Goal: Communication & Community: Submit feedback/report problem

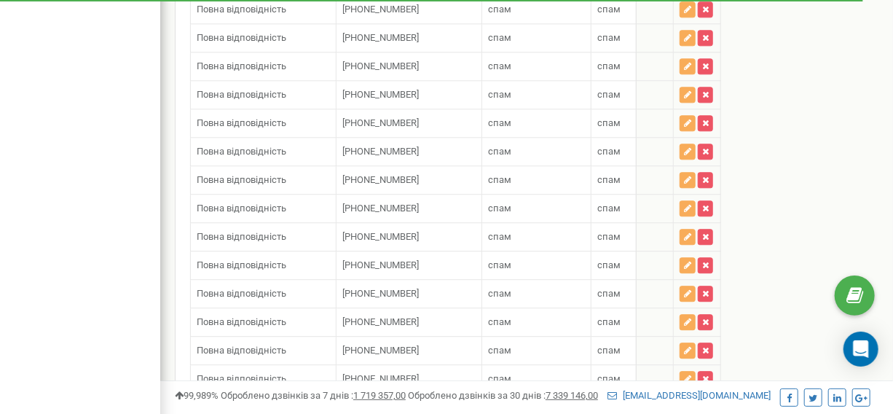
scroll to position [14128, 0]
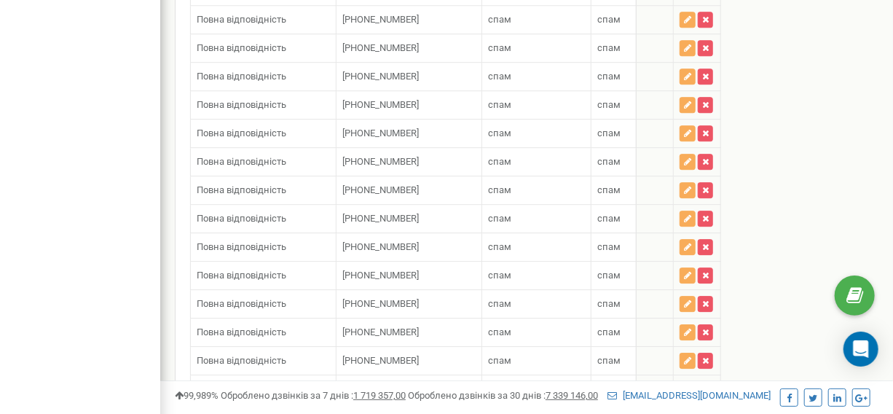
click at [371, 413] on div "Telephone country code" at bounding box center [370, 421] width 4 height 3
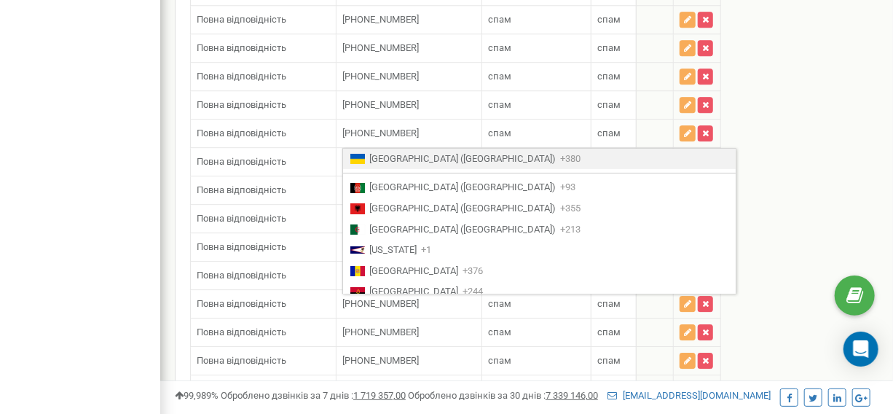
click at [401, 410] on input "text" at bounding box center [408, 422] width 133 height 25
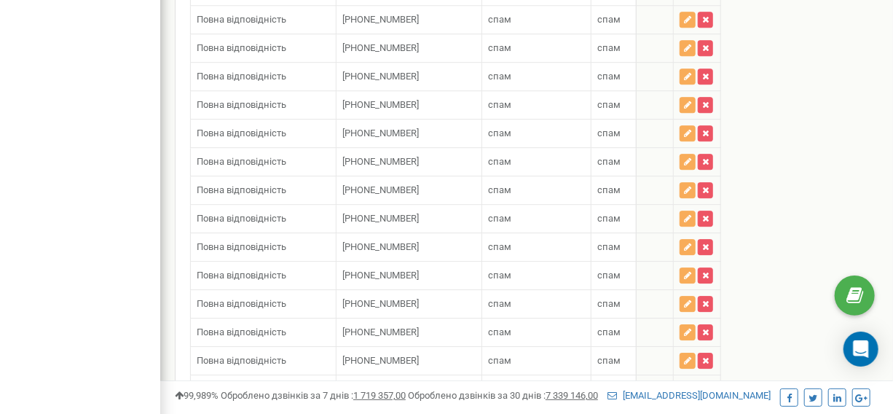
paste input "380443318569"
click at [381, 410] on input "380443318569" at bounding box center [408, 422] width 133 height 25
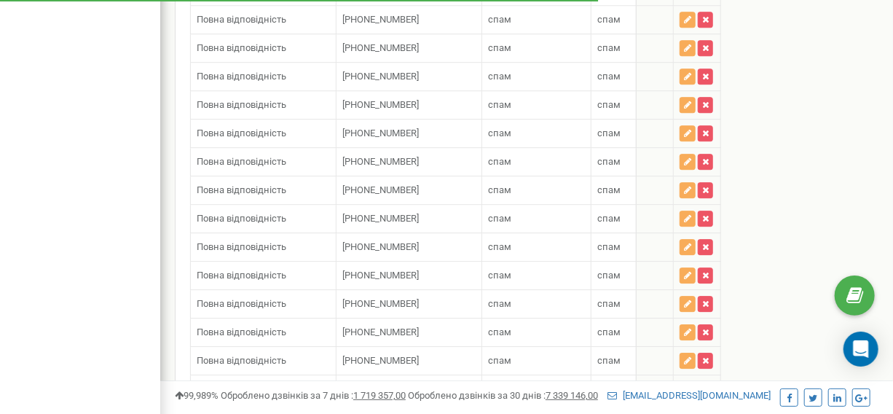
type input "+380443318569"
click at [521, 410] on input "text" at bounding box center [536, 422] width 97 height 25
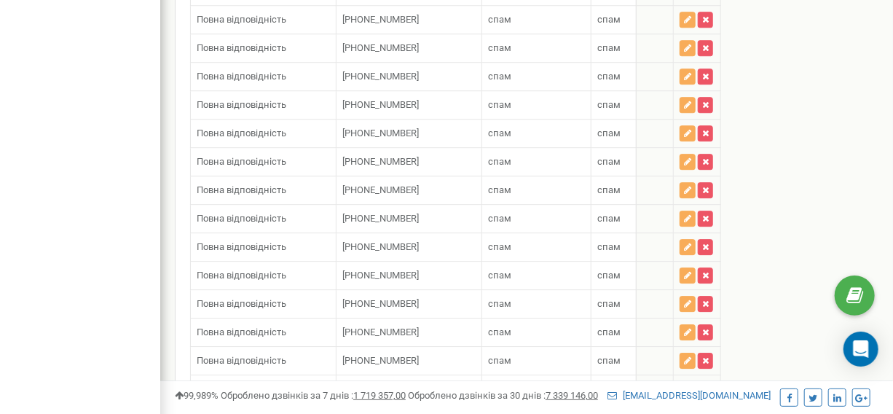
type input "c"
type input "спам"
click at [624, 410] on input "text" at bounding box center [633, 422] width 70 height 25
type input "спам"
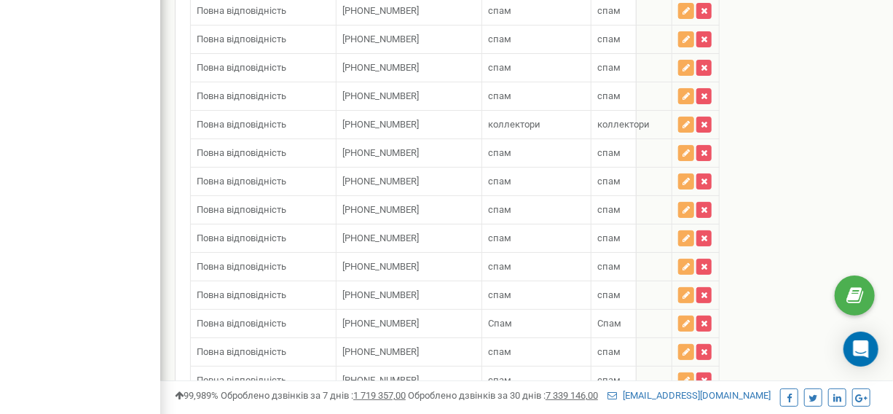
scroll to position [13006, 0]
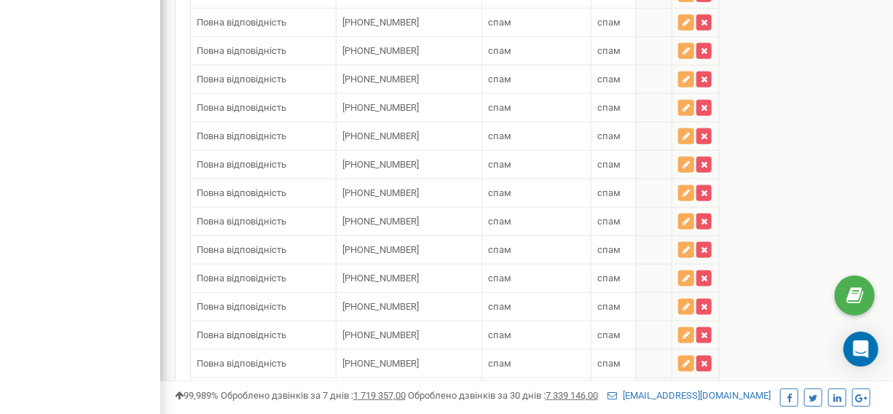
paste input "+380443318569"
type input "+380443318569"
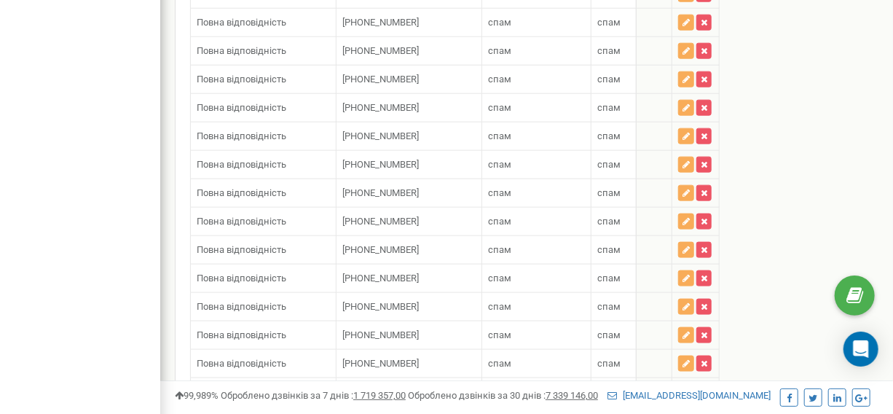
type input "спам"
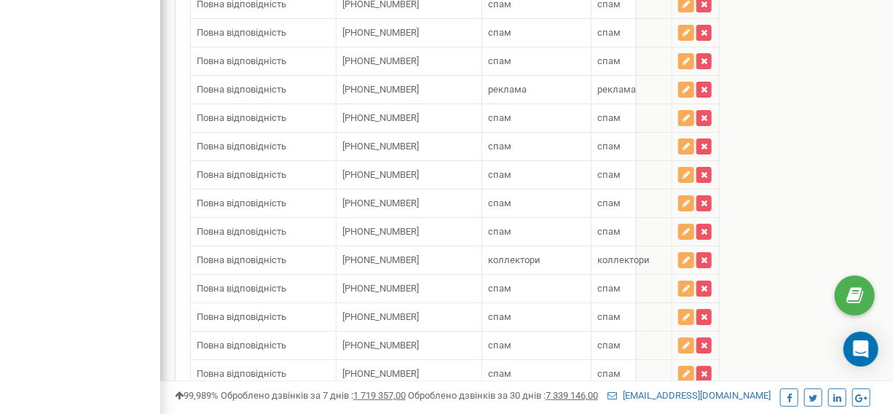
scroll to position [12994, 0]
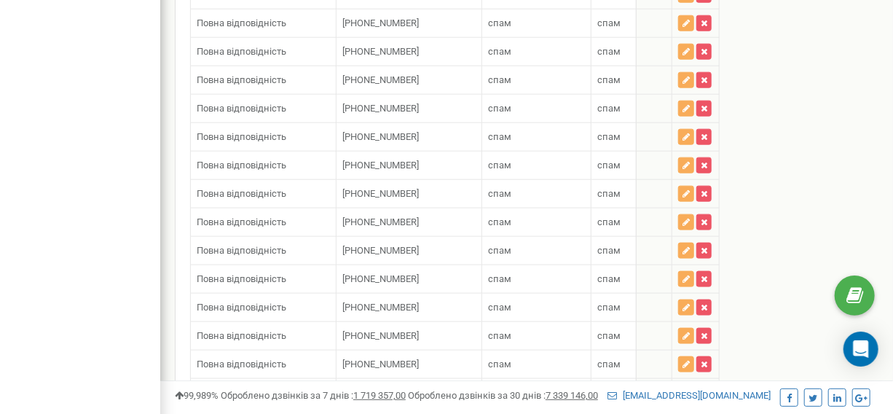
paste input "[PHONE_NUMBER]"
type input "[PHONE_NUMBER]"
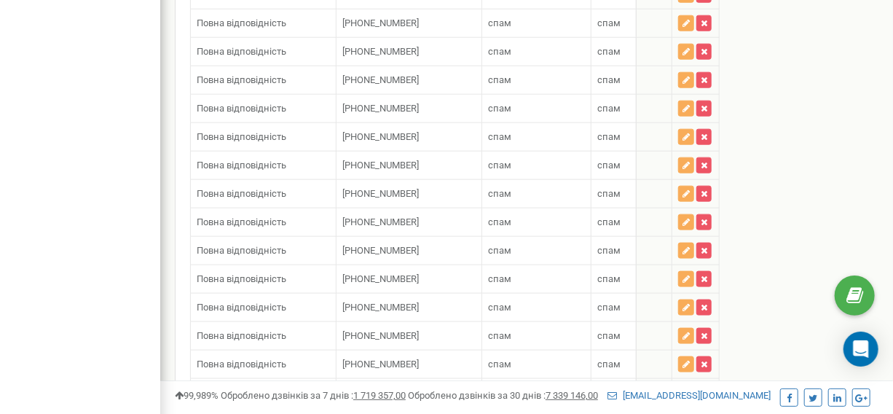
type input "спам"
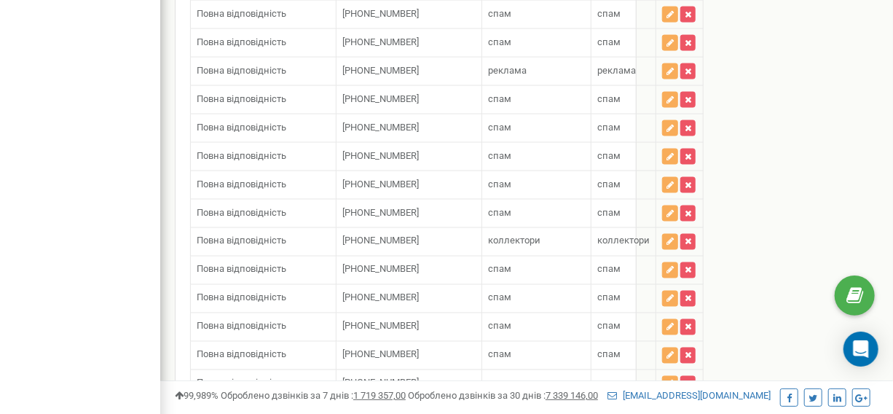
scroll to position [1586, 0]
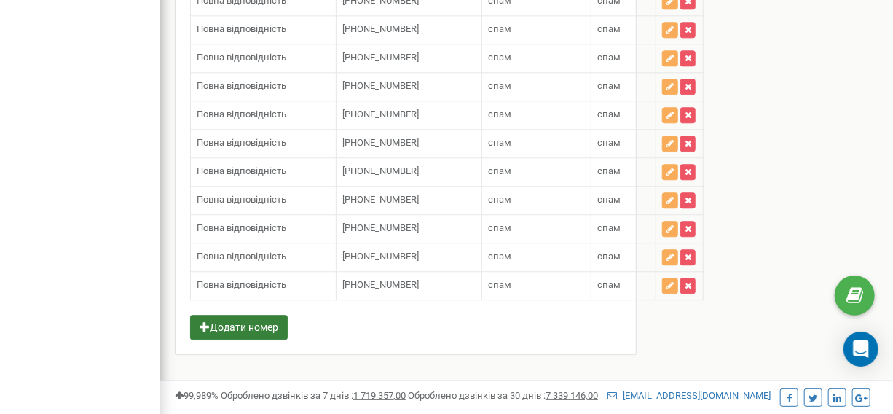
click at [280, 315] on button "Додати номер" at bounding box center [239, 327] width 98 height 25
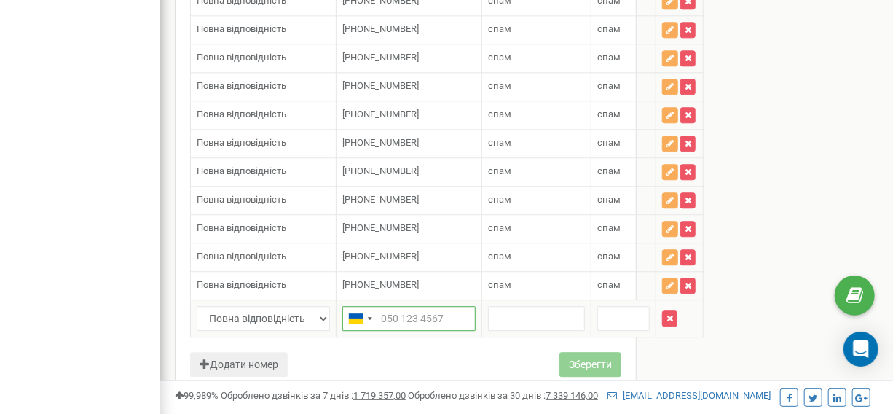
click at [402, 306] on input "text" at bounding box center [408, 318] width 133 height 25
paste input "[PHONE_NUMBER]"
type input "[PHONE_NUMBER]"
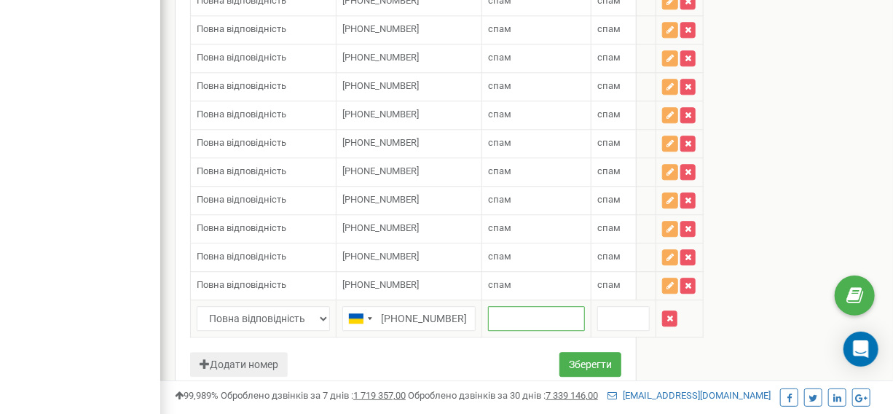
click at [493, 306] on input "text" at bounding box center [536, 318] width 97 height 25
type input "спам"
click at [641, 306] on input "text" at bounding box center [624, 318] width 52 height 25
type input "спам"
click at [579, 352] on button "Зберегти" at bounding box center [591, 364] width 62 height 25
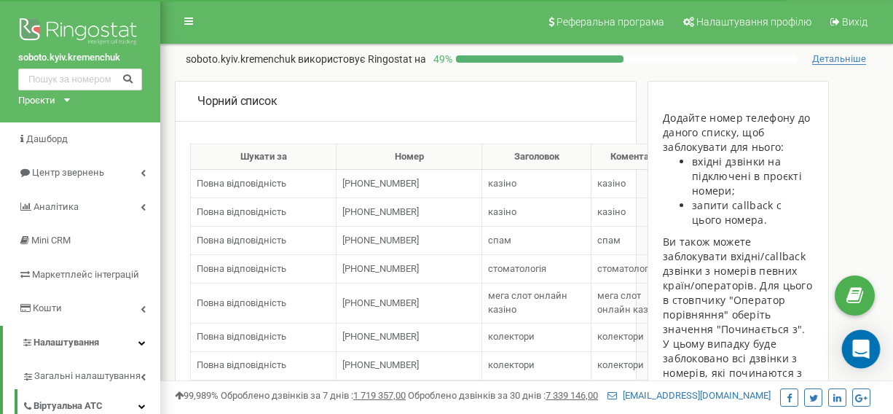
click at [860, 361] on div "Open Intercom Messenger" at bounding box center [861, 349] width 39 height 39
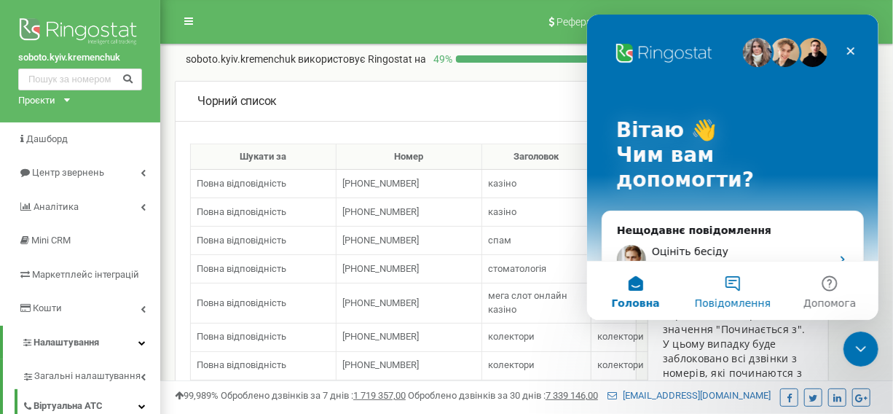
click at [725, 281] on button "Повідомлення" at bounding box center [732, 291] width 97 height 58
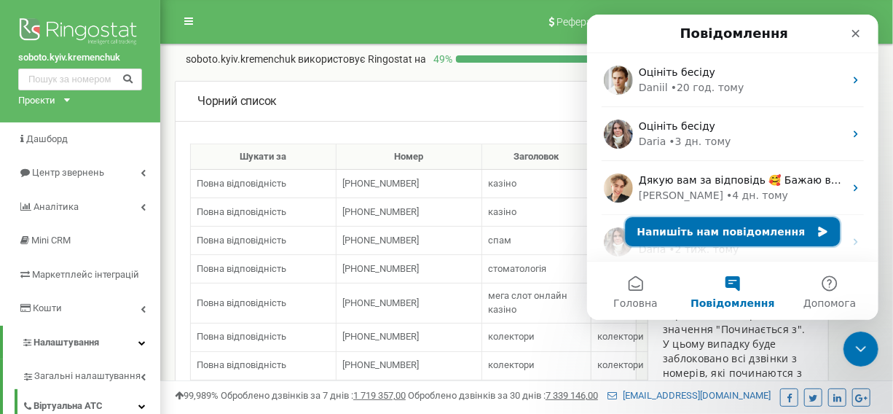
click at [693, 228] on button "Напишіть нам повідомлення" at bounding box center [732, 231] width 215 height 29
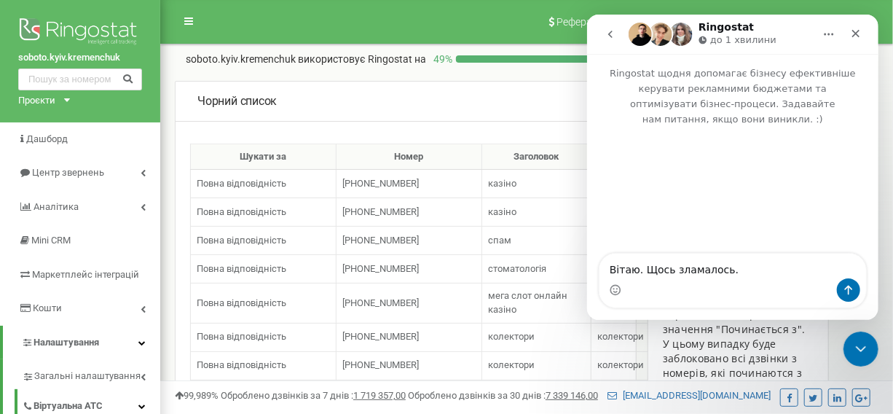
type textarea "Вітаю. Щось зламалось."
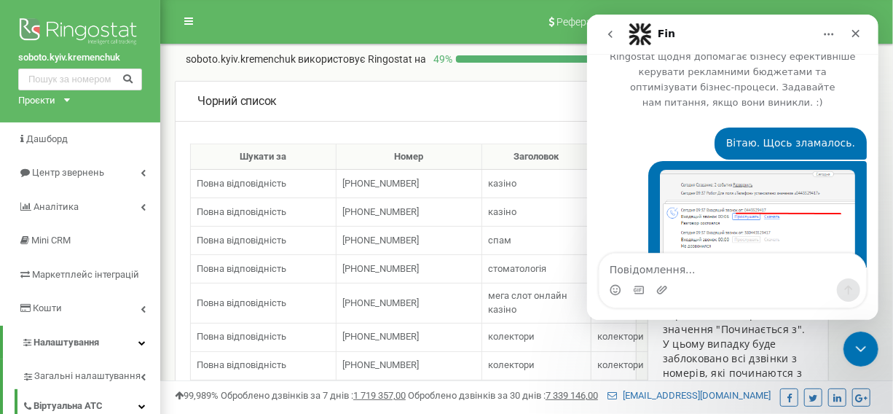
scroll to position [45, 0]
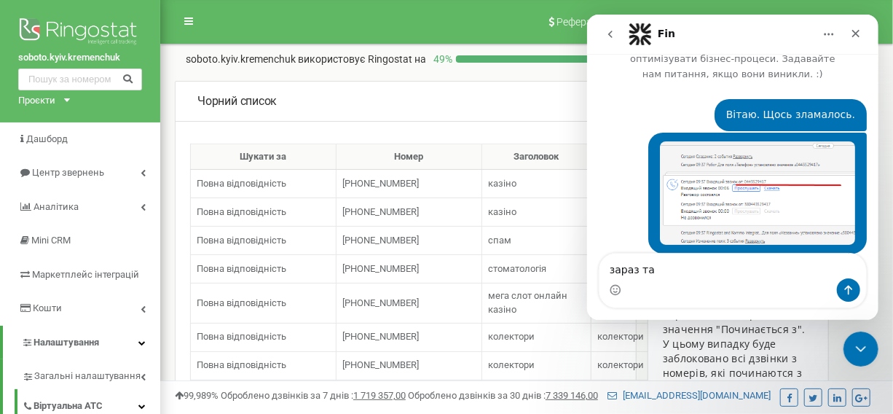
type textarea "зараз так"
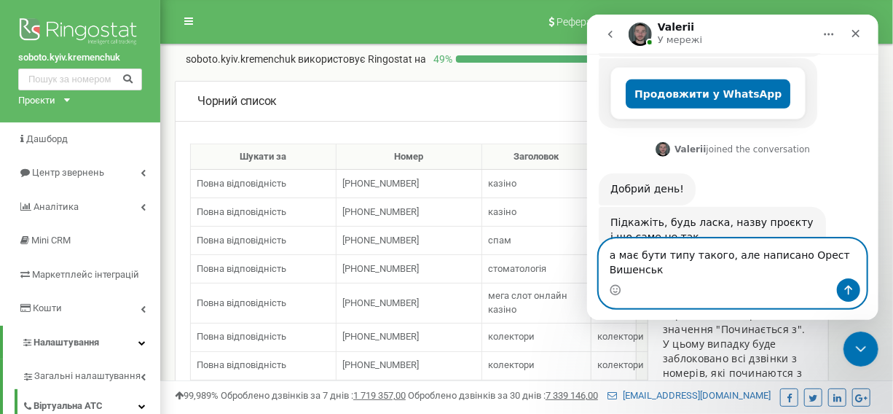
scroll to position [459, 0]
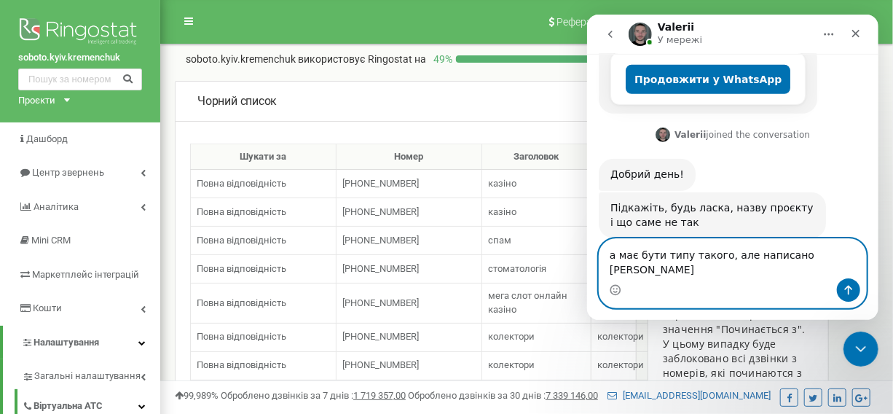
type textarea "а має бути типу такого, але написано [PERSON_NAME]"
paste textarea "Повідомлення..."
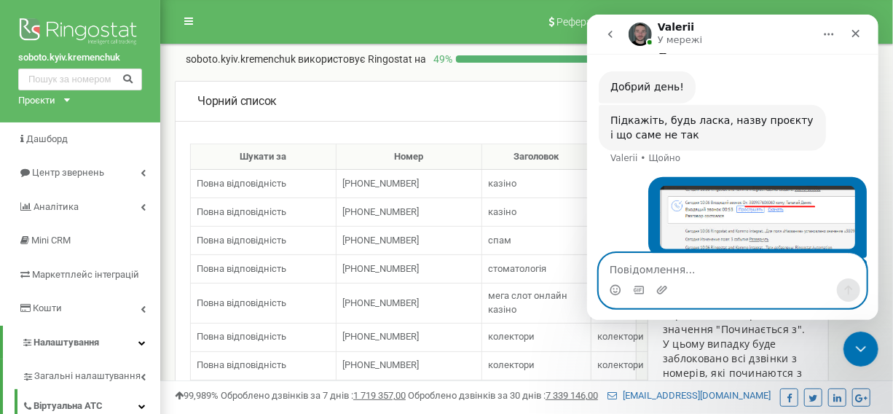
scroll to position [584, 0]
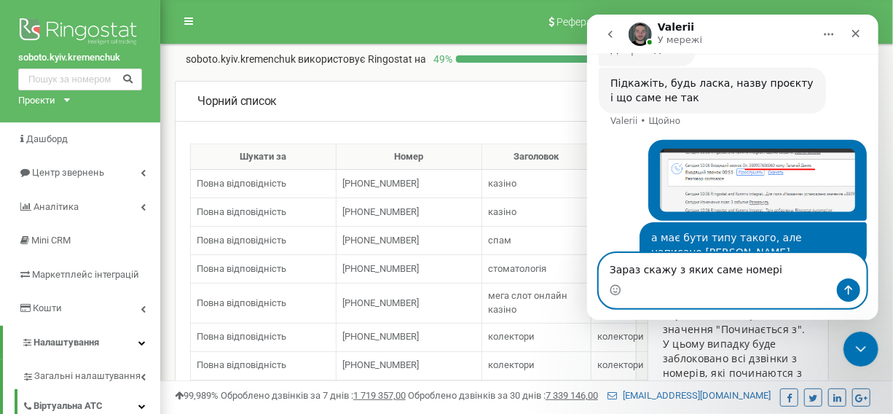
type textarea "Зараз скажу з яких саме номерів"
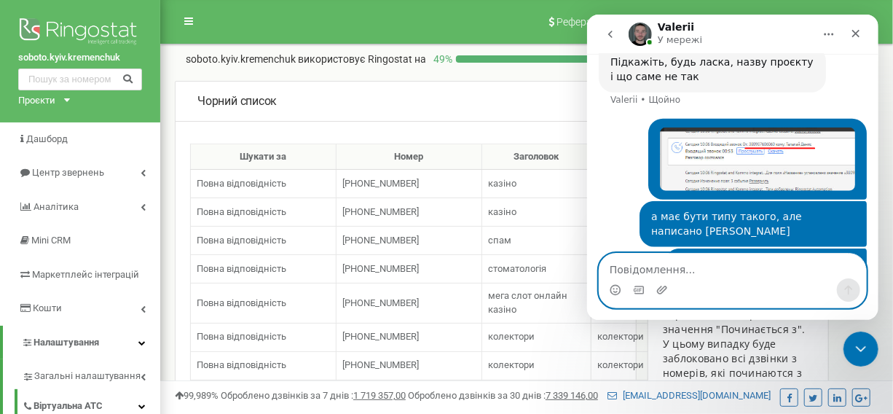
scroll to position [617, 0]
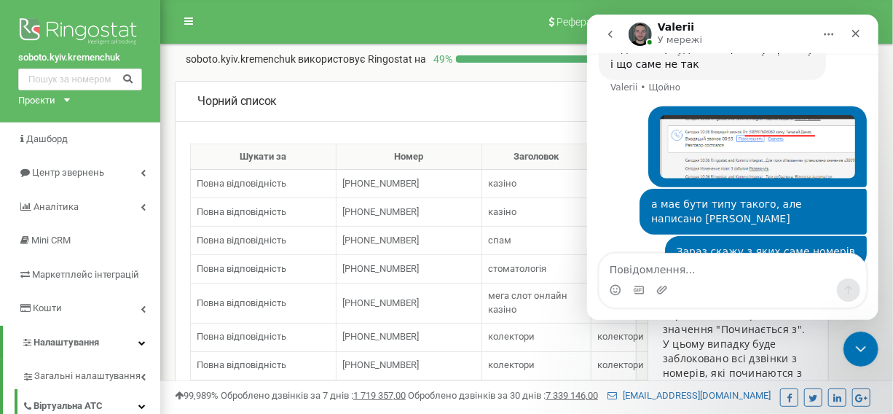
click at [55, 105] on div "Проєкти" at bounding box center [36, 101] width 37 height 14
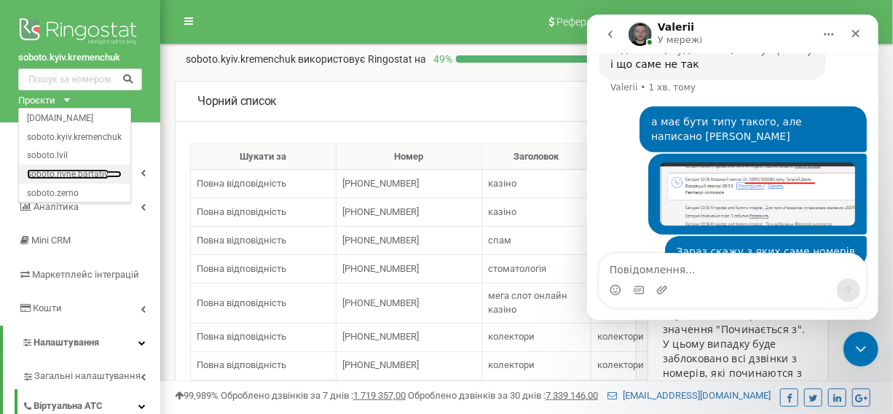
click at [79, 172] on link "soboto.rivne.bartativ" at bounding box center [74, 173] width 95 height 7
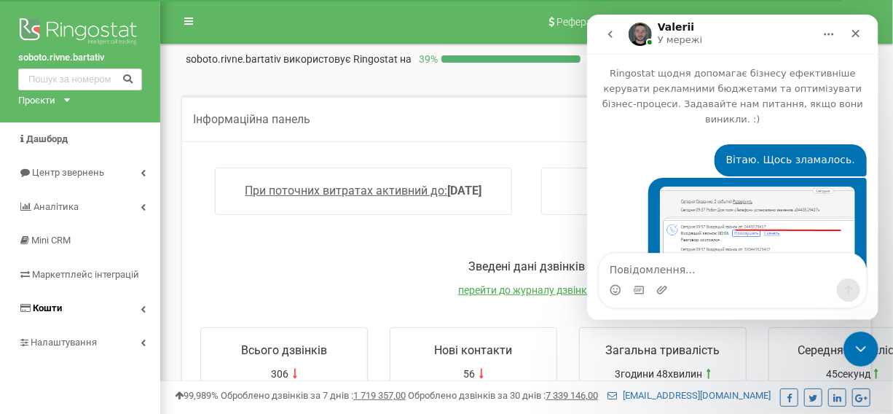
scroll to position [617, 0]
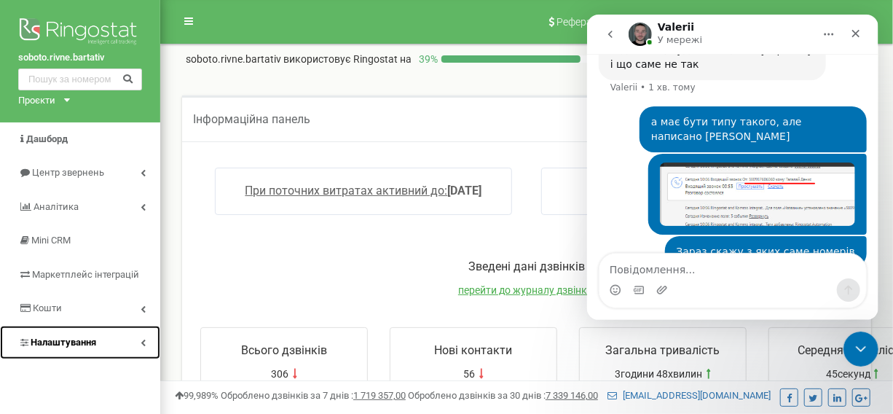
click at [79, 341] on span "Налаштування" at bounding box center [64, 342] width 66 height 11
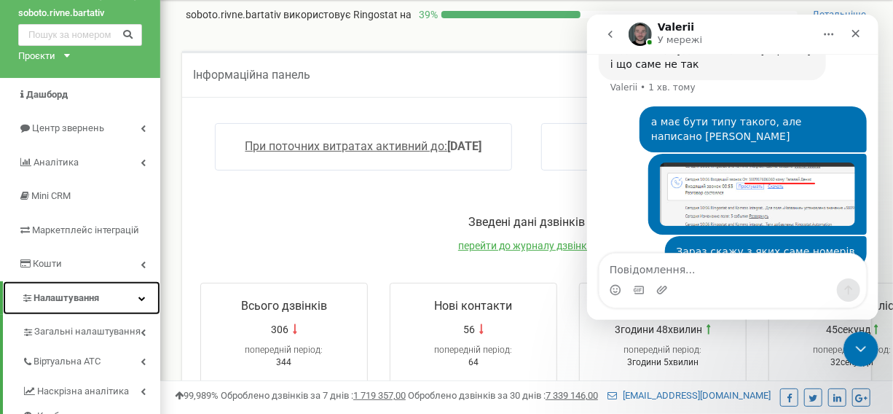
scroll to position [132, 0]
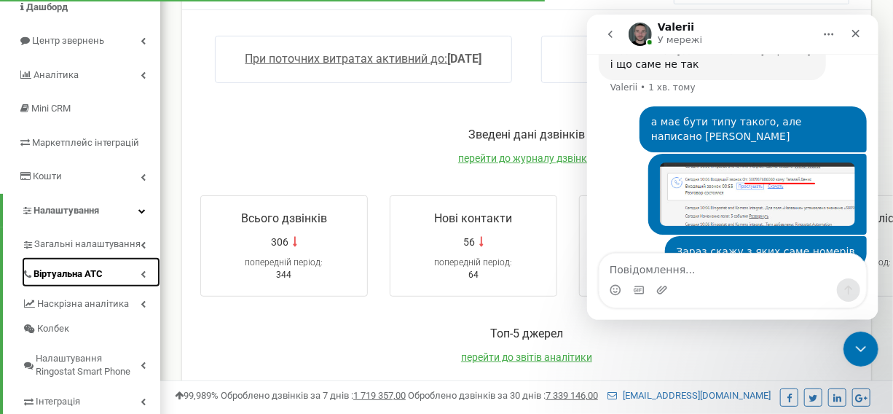
click at [91, 270] on span "Віртуальна АТС" at bounding box center [68, 274] width 69 height 14
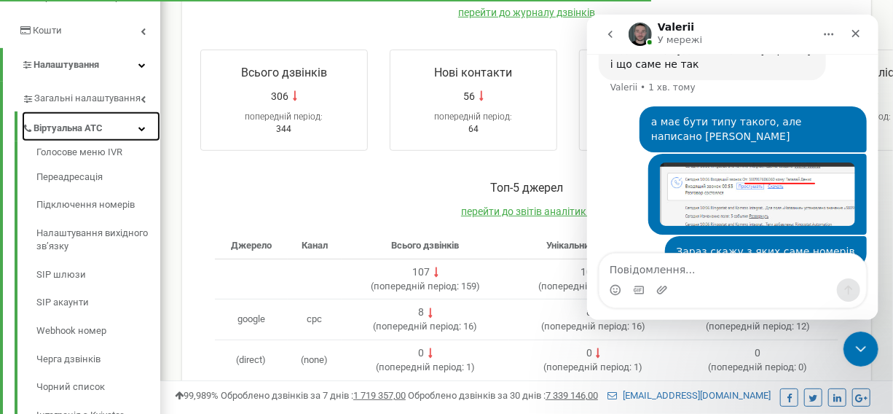
scroll to position [331, 0]
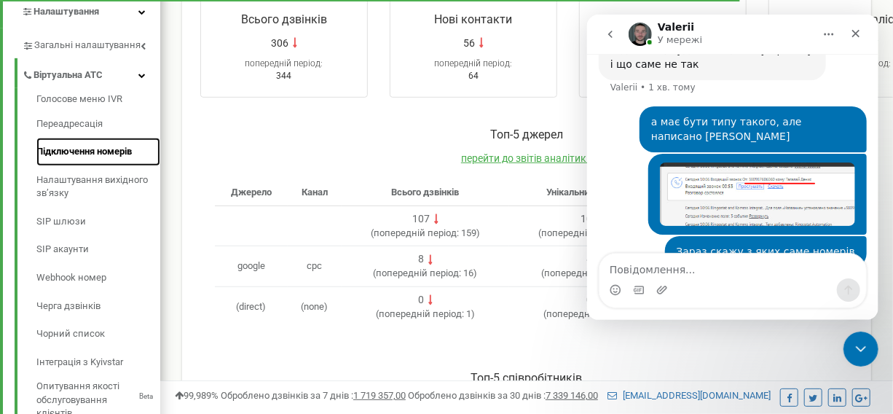
click at [94, 149] on link "Підключення номерів" at bounding box center [98, 152] width 124 height 28
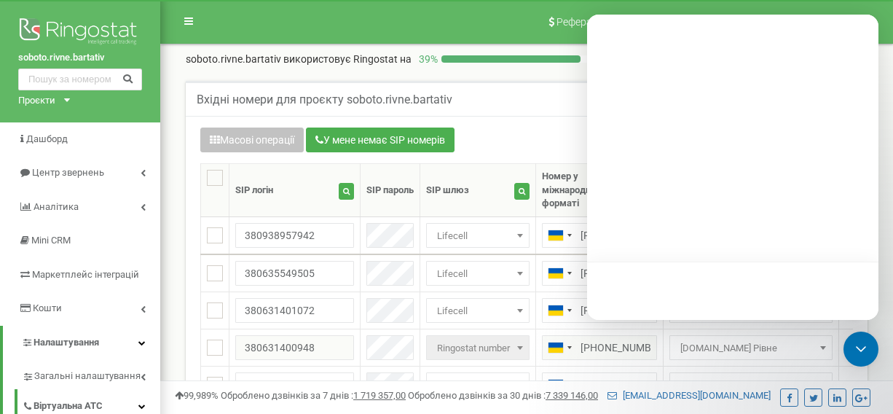
scroll to position [132, 0]
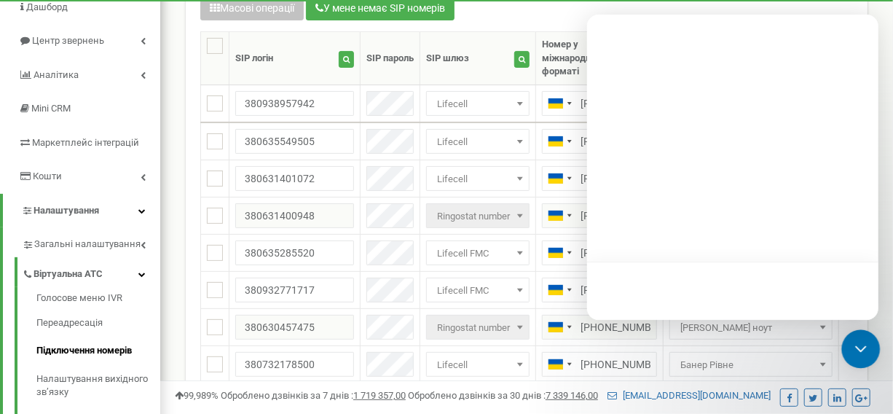
click at [874, 348] on div "Open Intercom Messenger" at bounding box center [861, 349] width 39 height 39
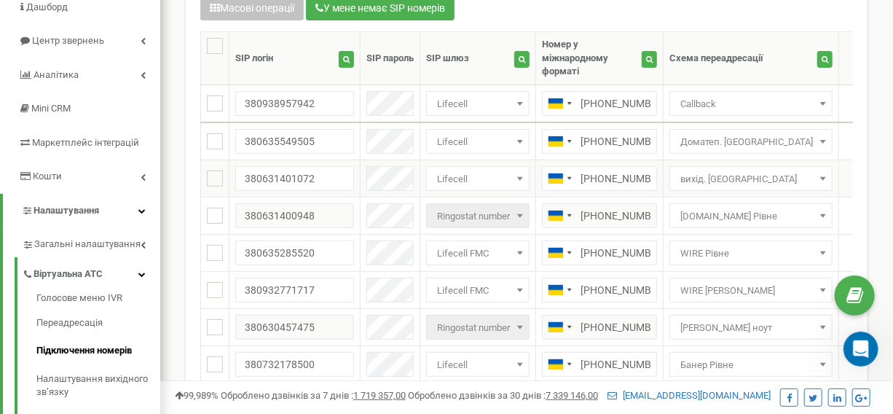
scroll to position [617, 0]
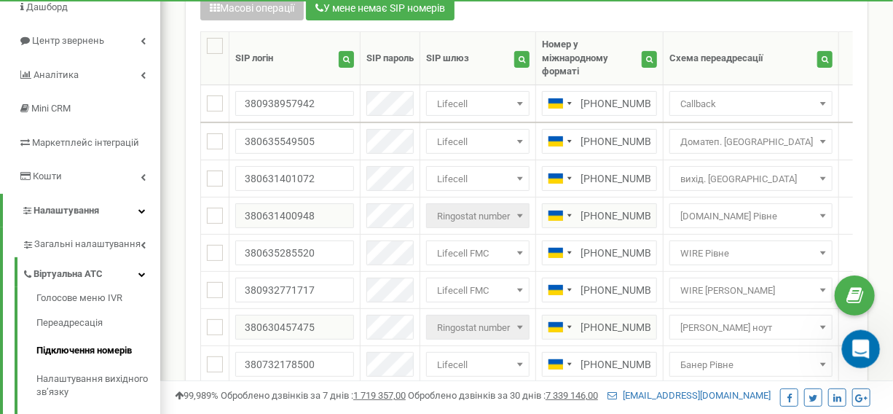
click at [859, 345] on icon "Відкрити програму для спілкування Intercom" at bounding box center [859, 347] width 24 height 24
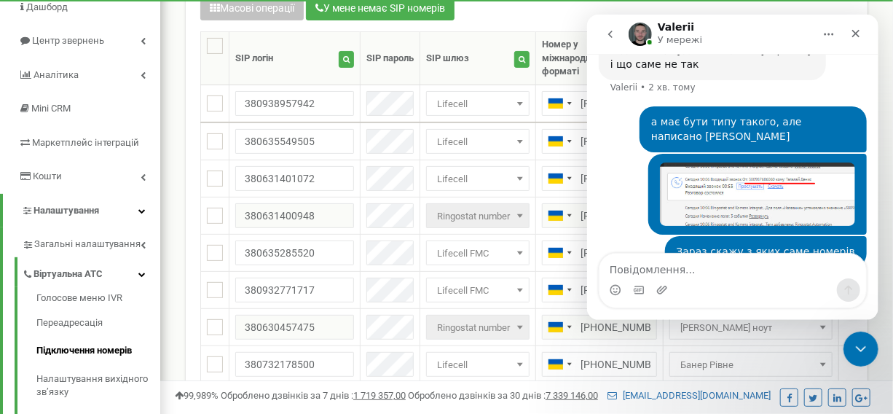
click at [721, 270] on textarea "Повідомлення..." at bounding box center [732, 266] width 267 height 25
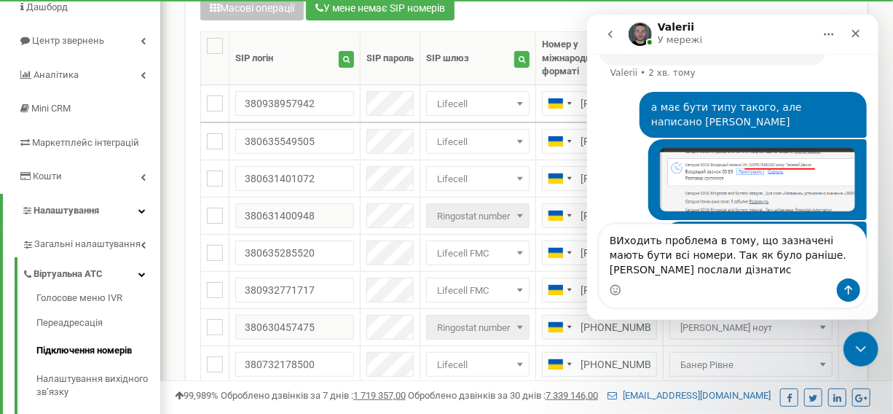
scroll to position [646, 0]
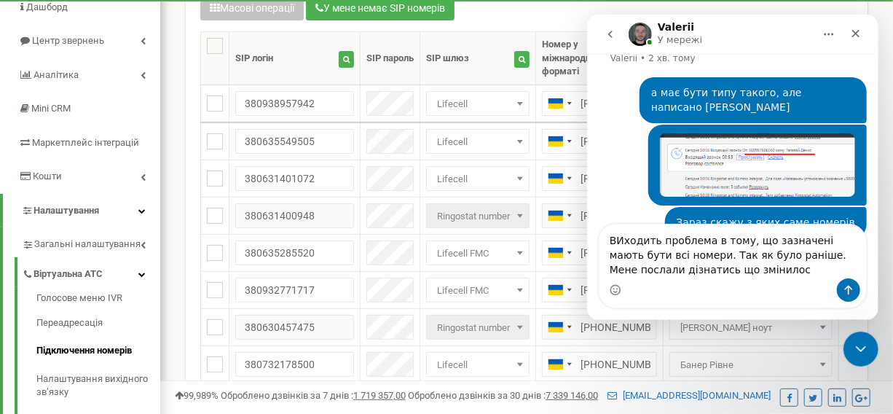
type textarea "ВИходить проблема в тому, що зазначені мають бути всі номери. Так як було раніш…"
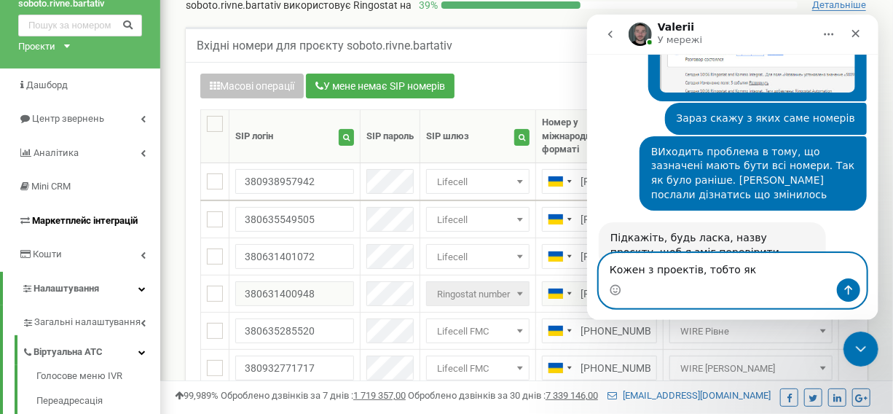
scroll to position [0, 0]
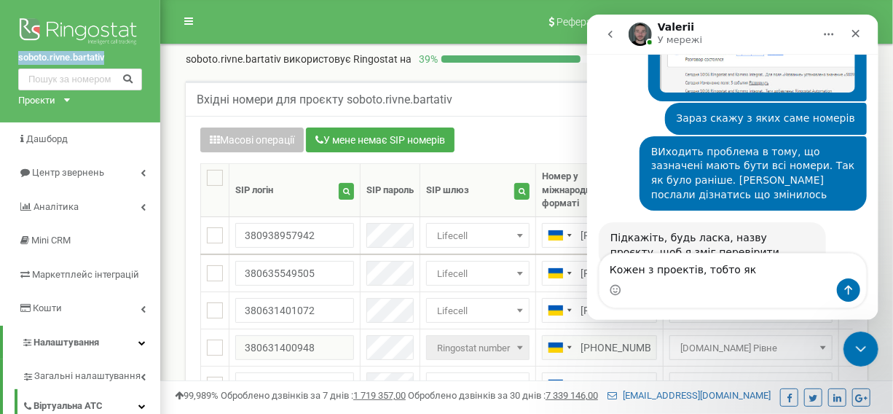
drag, startPoint x: 9, startPoint y: 53, endPoint x: 128, endPoint y: 66, distance: 118.7
click at [128, 66] on div "soboto.rivne.bartativ Проєкти [DOMAIN_NAME] [DOMAIN_NAME] [DOMAIN_NAME] [DOMAIN…" at bounding box center [80, 61] width 160 height 122
copy link "soboto.rivne.bartativ"
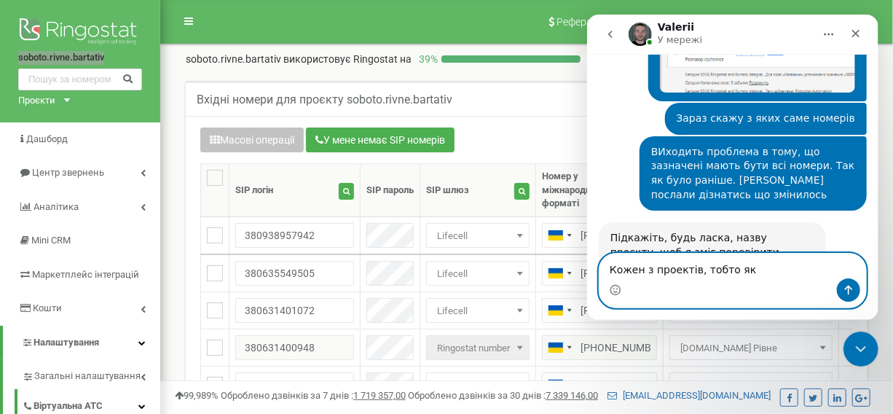
click at [751, 273] on textarea "Кожен з проектів, тобто як" at bounding box center [732, 266] width 267 height 25
paste textarea "soboto.rivne.bartativ"
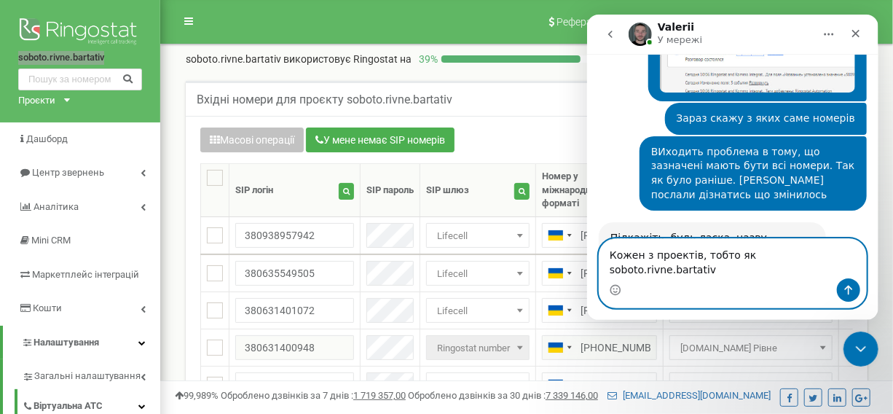
scroll to position [751, 0]
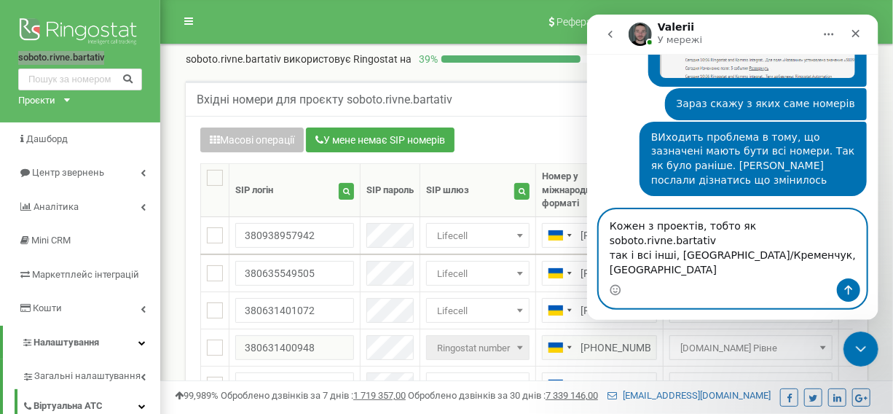
type textarea "Кожен з проектів, тобто як soboto.rivne.bartativ так і всі інші, [GEOGRAPHIC_DA…"
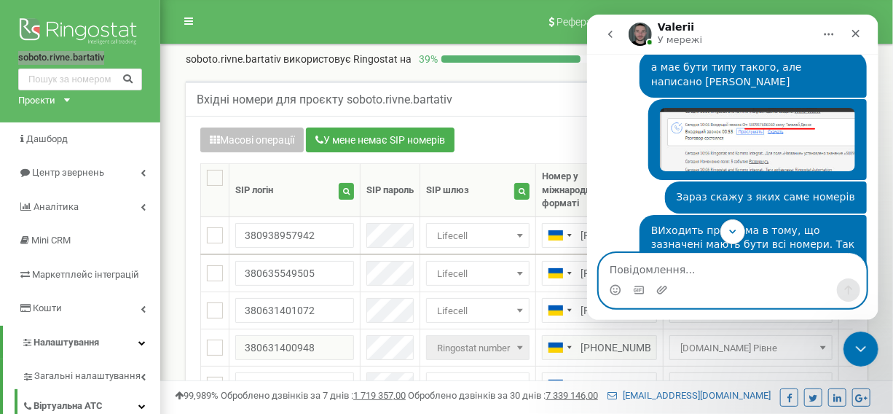
scroll to position [853, 0]
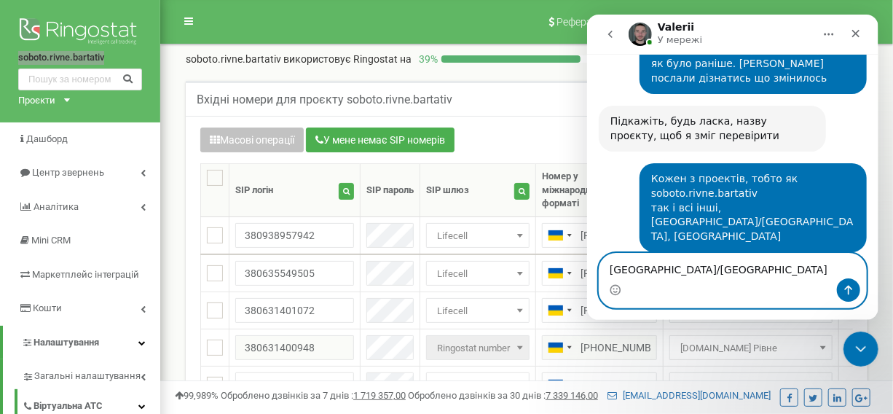
type textarea "[GEOGRAPHIC_DATA]/Кременчук"
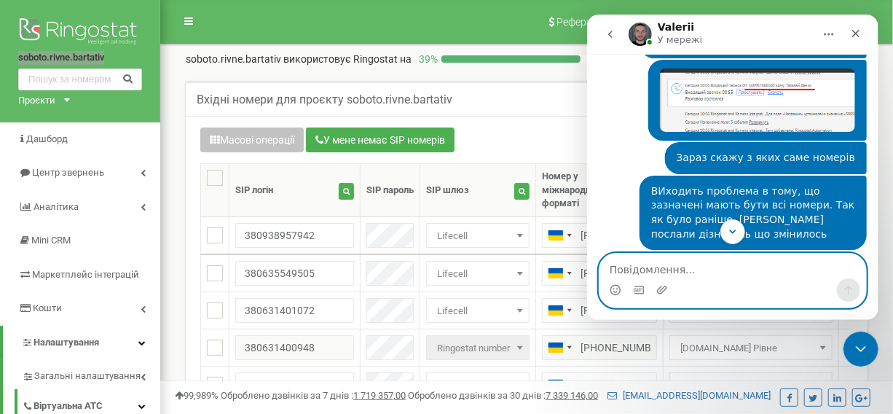
scroll to position [896, 0]
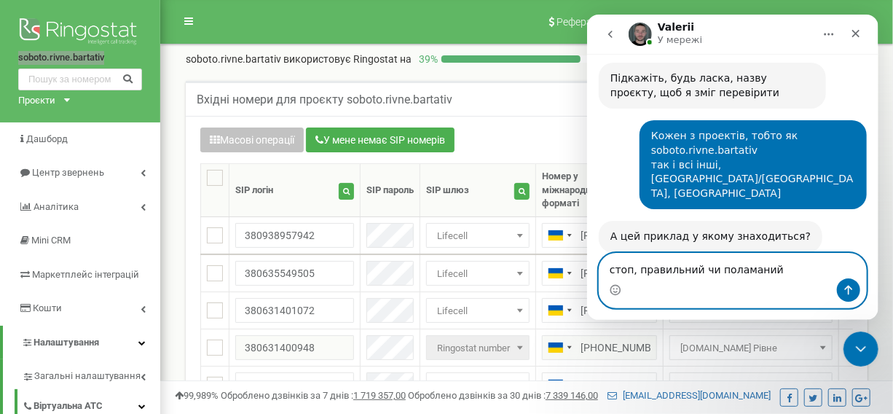
type textarea "стоп, правильний чи поламаний?"
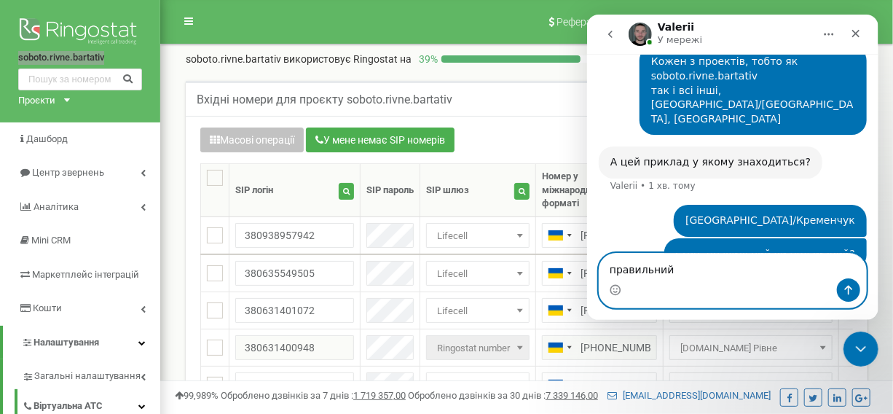
scroll to position [984, 0]
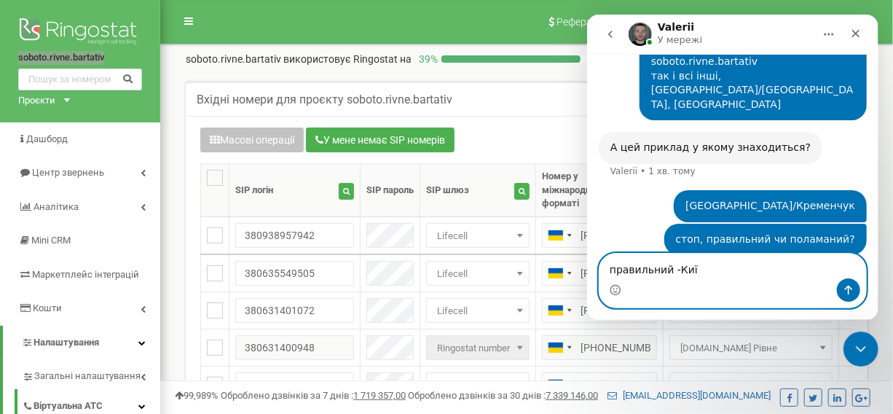
type textarea "правильний -[GEOGRAPHIC_DATA]"
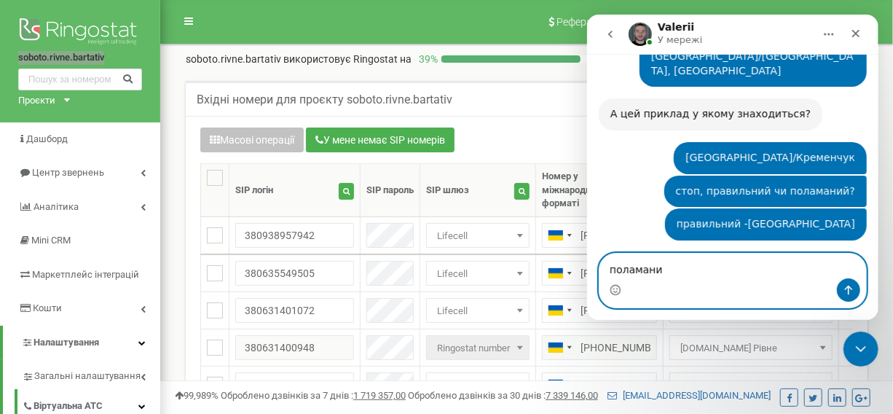
scroll to position [1006, 0]
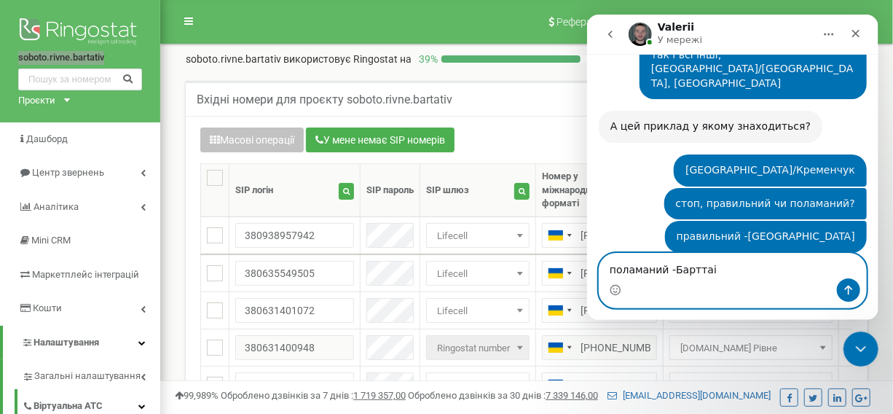
type textarea "поламаний -Барттаів"
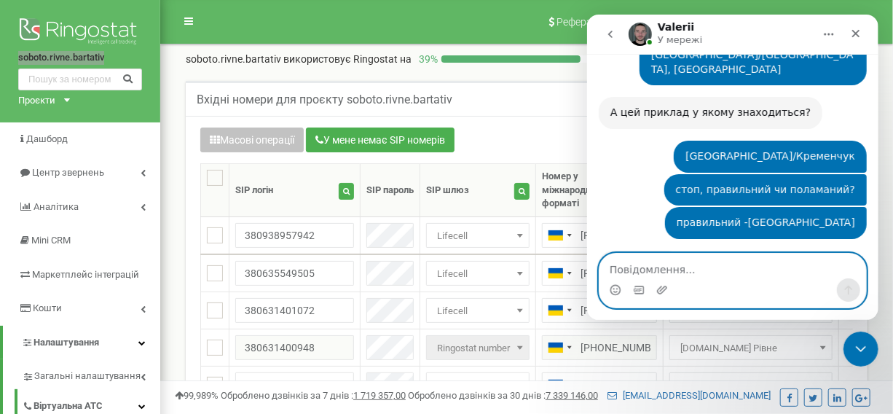
scroll to position [1049, 0]
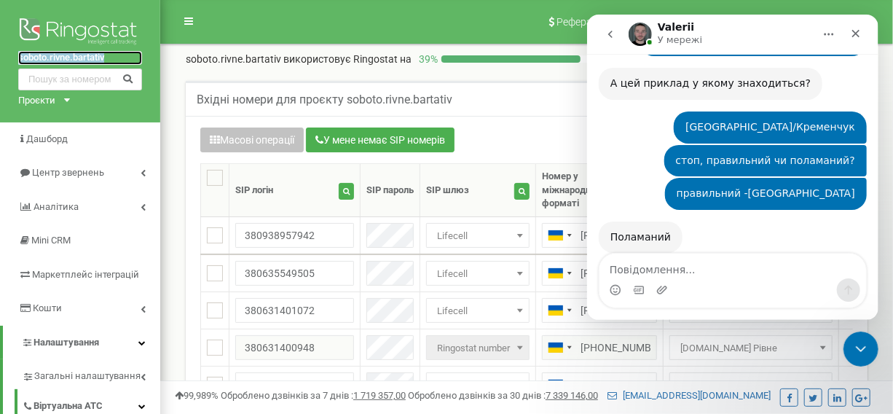
click at [42, 57] on link "soboto.rivne.bartativ" at bounding box center [80, 58] width 124 height 14
copy link "soboto.rivne.bartativ"
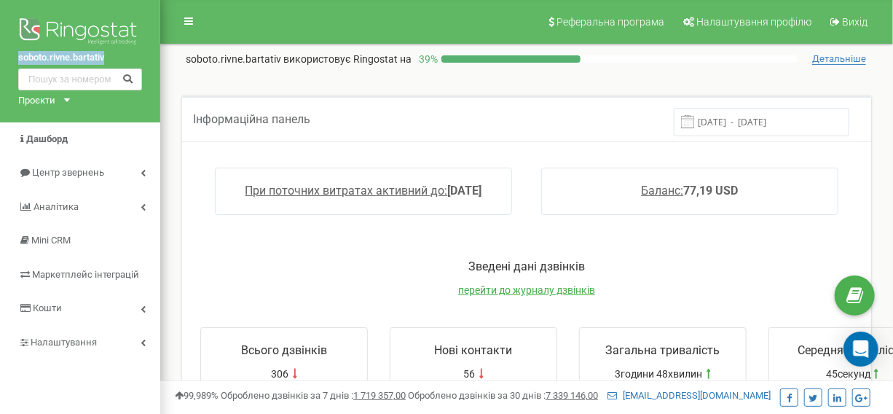
drag, startPoint x: 12, startPoint y: 58, endPoint x: 116, endPoint y: 60, distance: 104.2
click at [116, 60] on div "soboto.rivne.bartativ Проєкти [DOMAIN_NAME] [DOMAIN_NAME] [DOMAIN_NAME] [DOMAIN…" at bounding box center [80, 61] width 160 height 122
copy link "soboto.rivne.bartativ"
click at [863, 342] on icon "Open Intercom Messenger" at bounding box center [861, 349] width 17 height 19
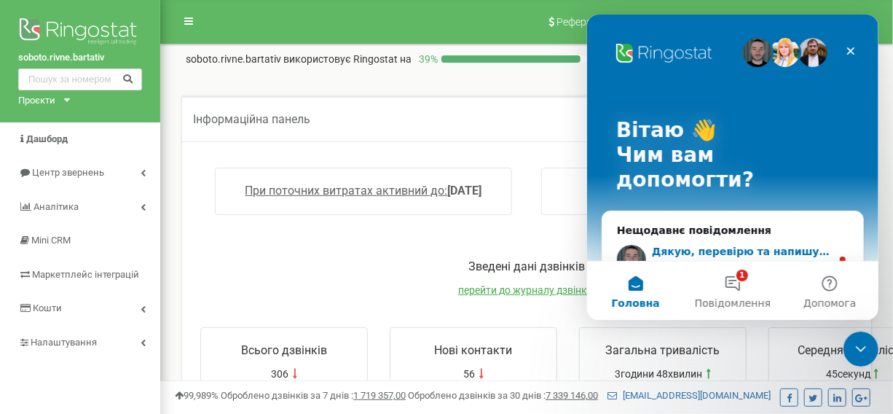
click at [710, 246] on span "Дякую, перевірю та напишу вам." at bounding box center [749, 252] width 197 height 12
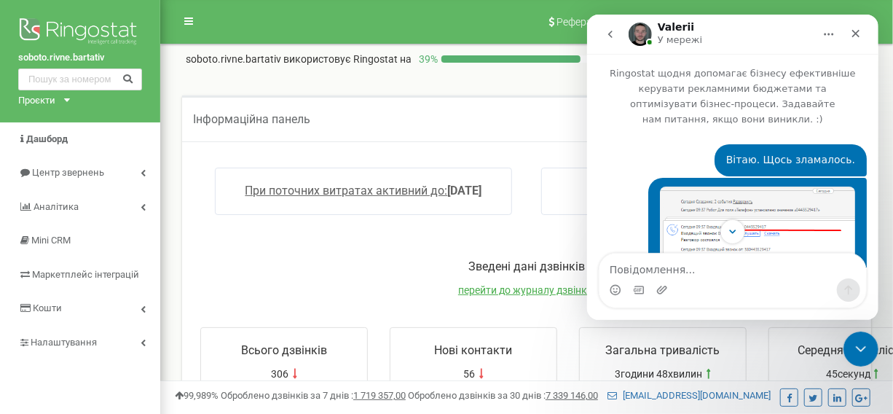
scroll to position [2, 0]
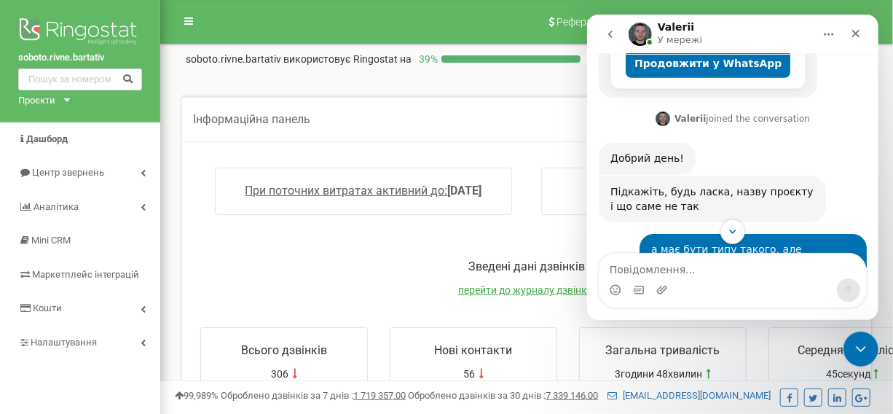
type textarea "soboto.rivne.bartativ"
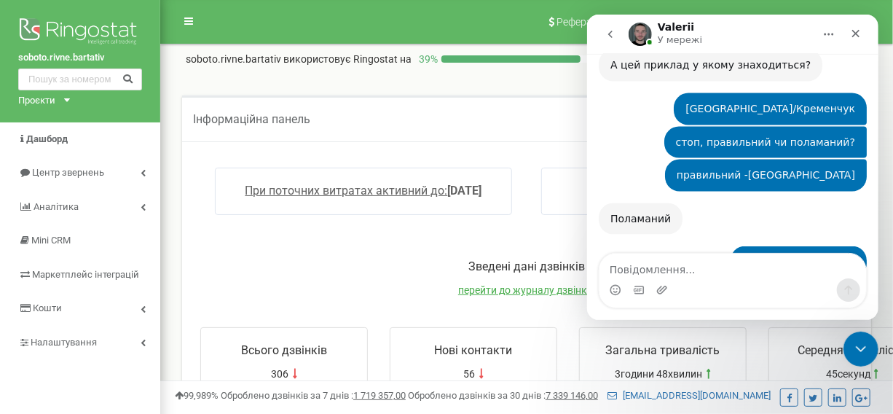
scroll to position [1136, 0]
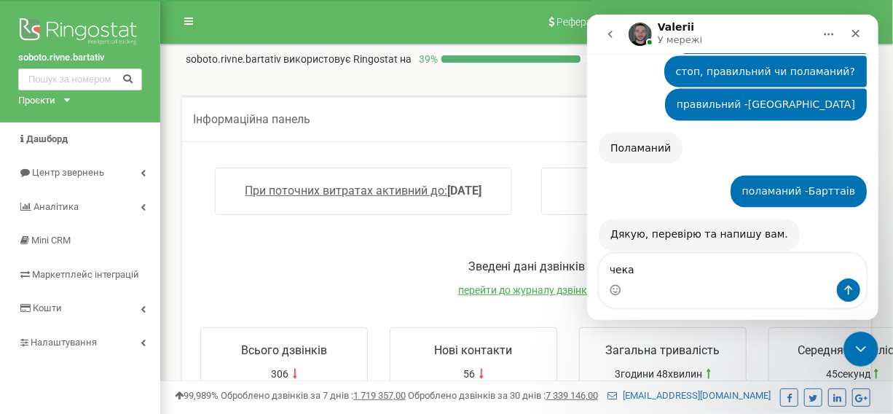
type textarea "чекаю"
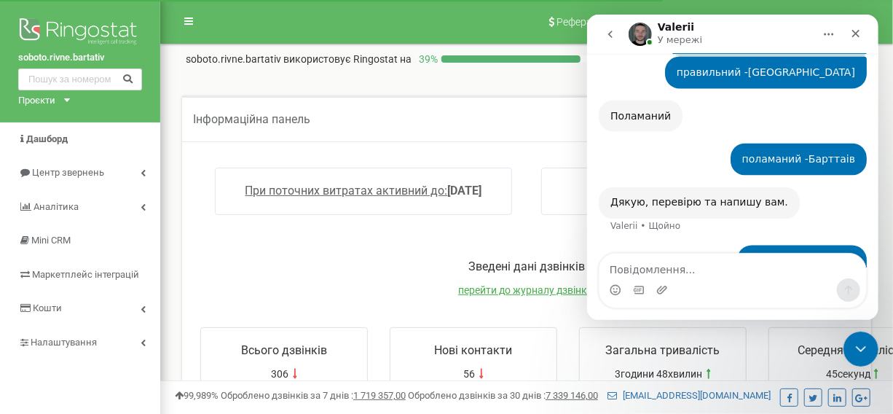
scroll to position [1169, 0]
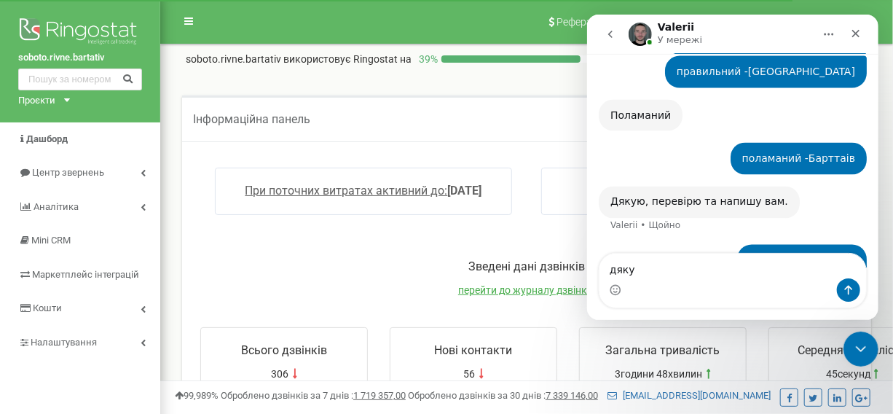
type textarea "дякую"
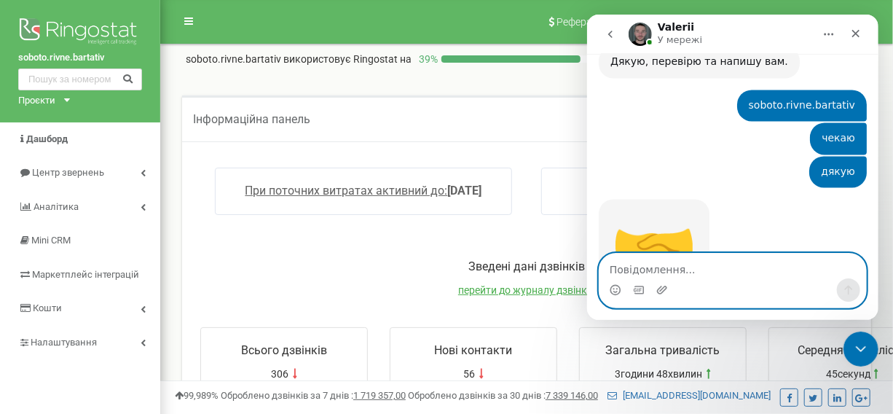
scroll to position [1310, 0]
type textarea "ще проблема"
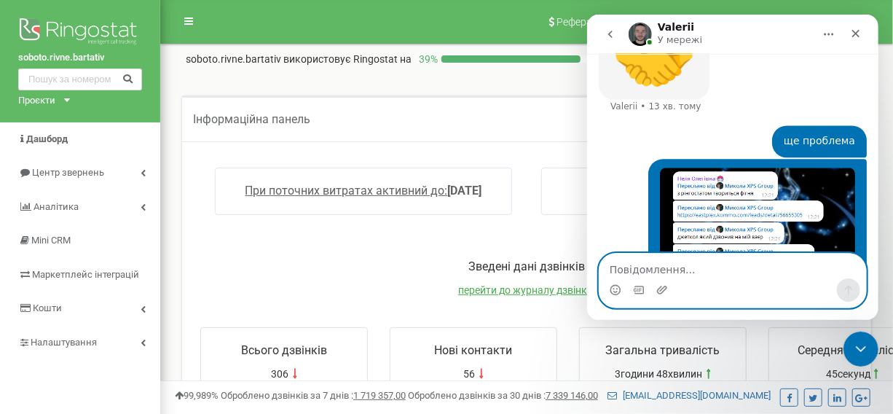
scroll to position [1531, 0]
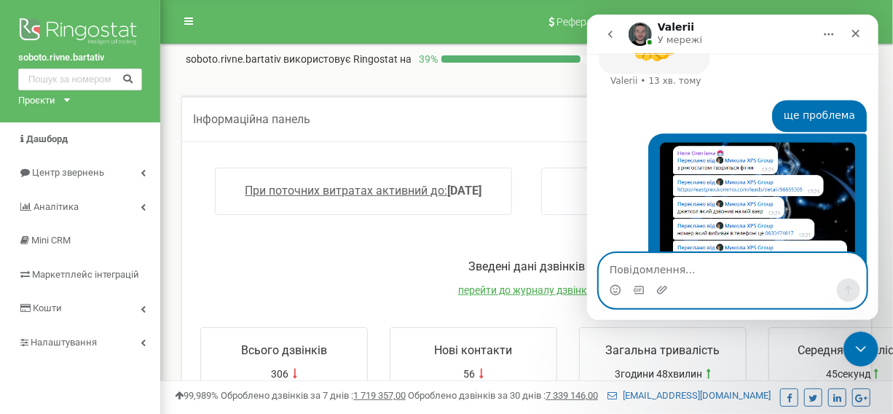
paste textarea "380993381202"
type textarea "380993381202 сьогодні 12:09"
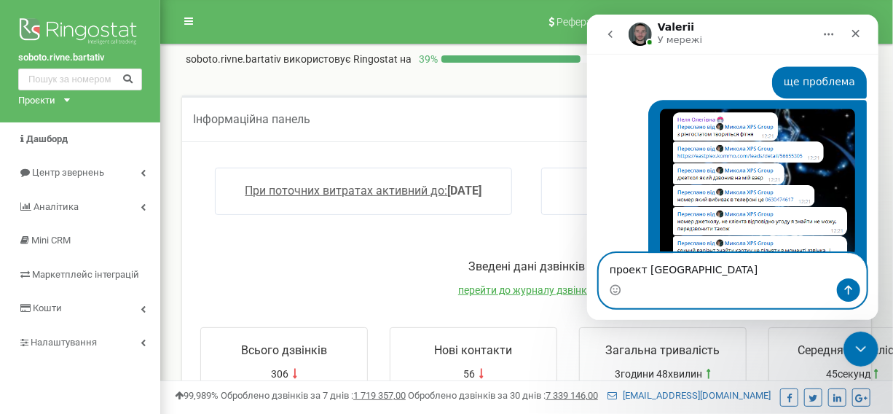
type textarea "проект [GEOGRAPHIC_DATA]"
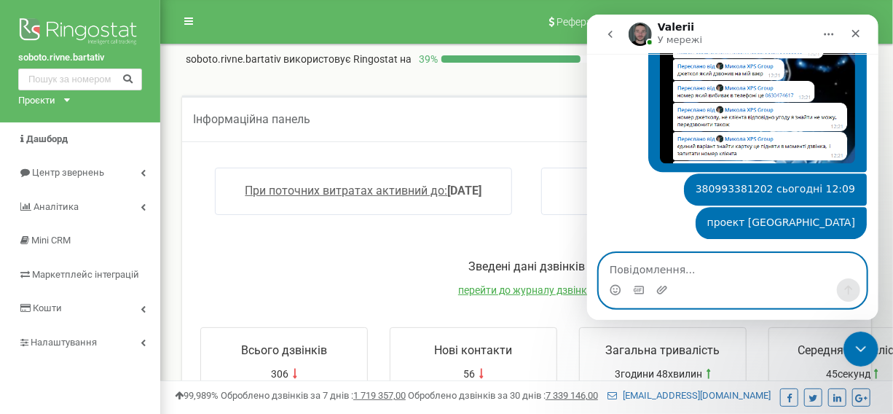
scroll to position [1641, 0]
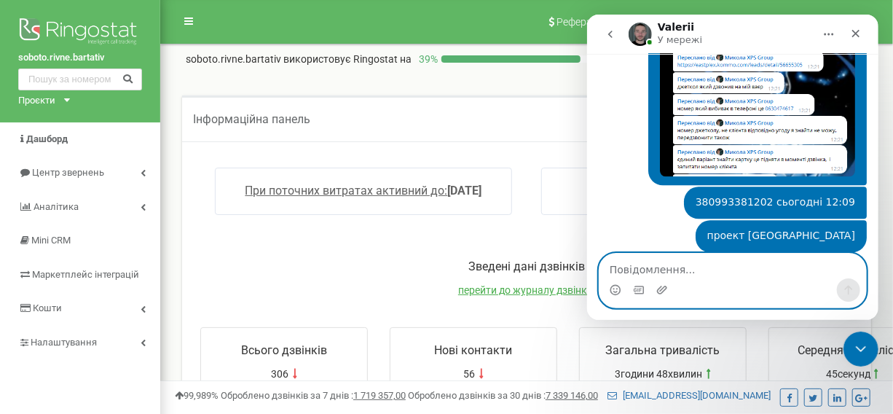
type textarea "+"
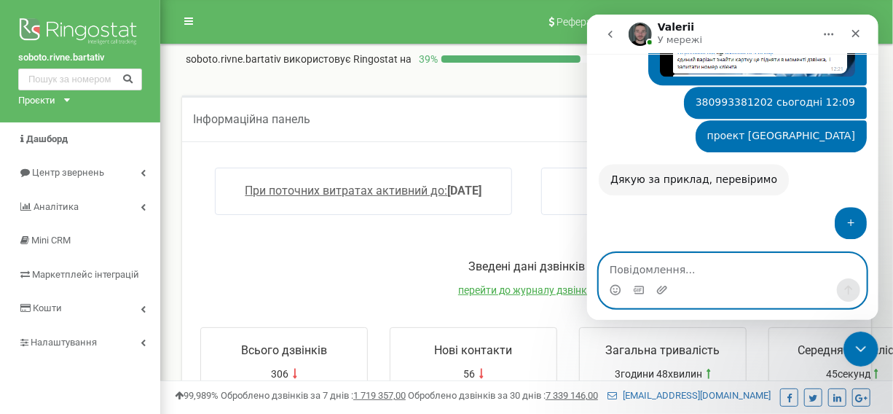
scroll to position [1793, 0]
